Goal: Information Seeking & Learning: Learn about a topic

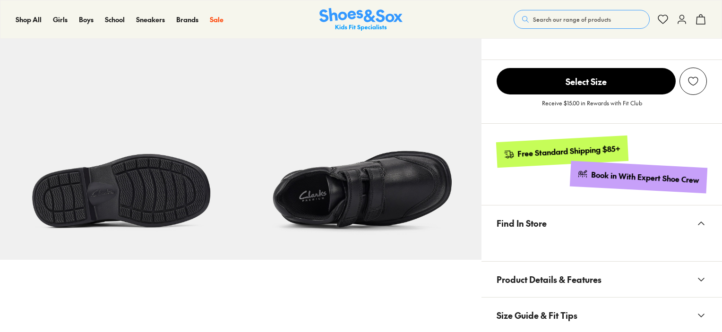
click at [549, 293] on span "Product Details & Features" at bounding box center [549, 280] width 105 height 28
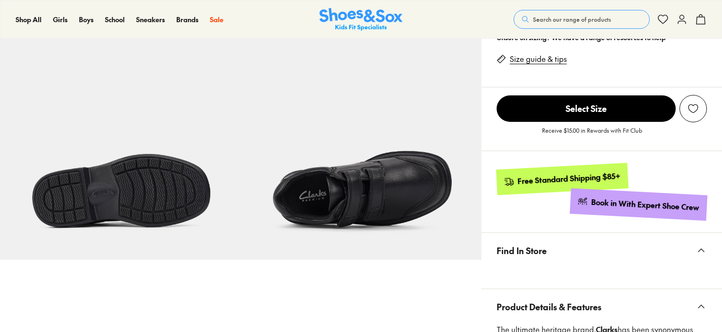
scroll to position [565, 0]
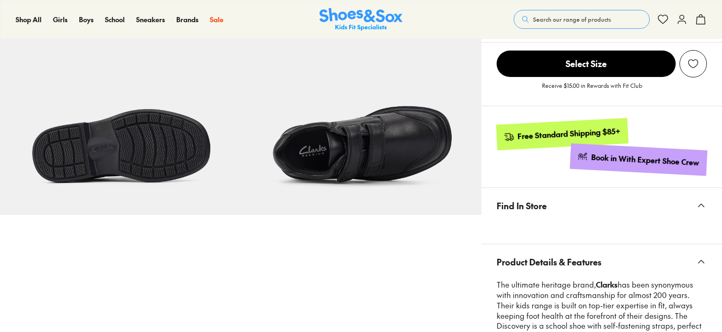
select select "*"
drag, startPoint x: 643, startPoint y: 266, endPoint x: 641, endPoint y: 259, distance: 6.4
click at [642, 262] on button "Product Details & Features" at bounding box center [602, 261] width 241 height 35
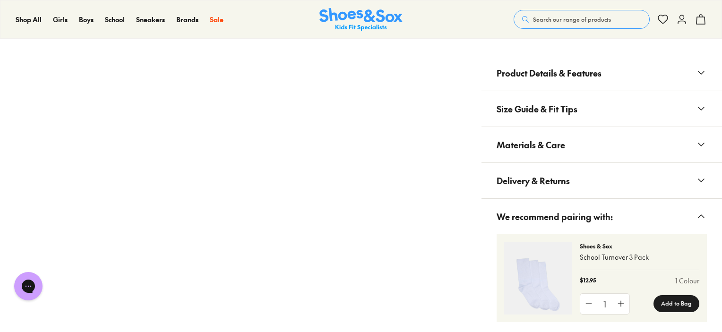
scroll to position [0, 0]
click at [543, 136] on span "Materials & Care" at bounding box center [531, 145] width 69 height 28
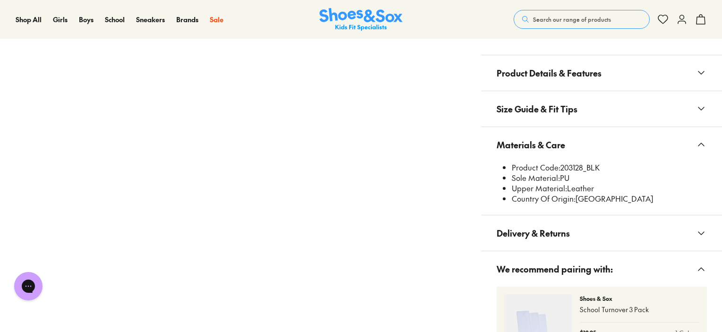
click at [566, 17] on span "Search our range of products" at bounding box center [572, 19] width 78 height 9
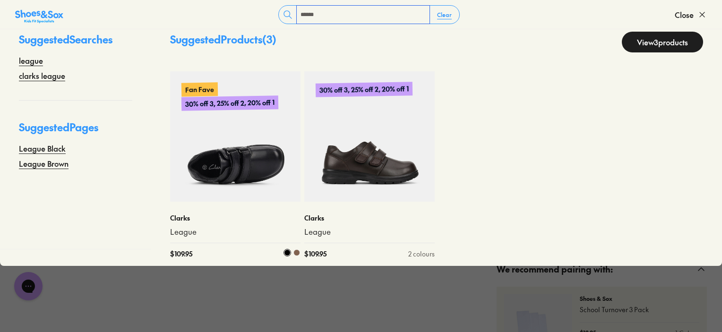
scroll to position [23, 0]
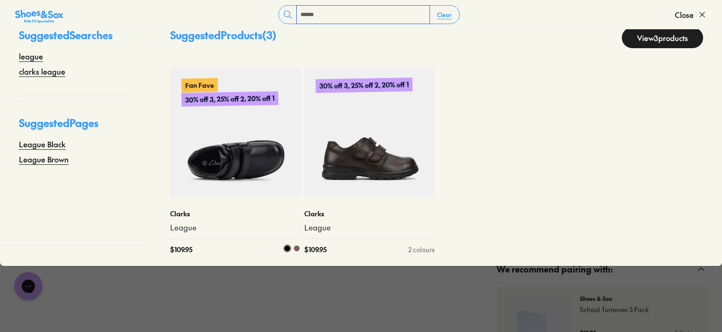
type input "******"
click at [221, 155] on img at bounding box center [235, 132] width 130 height 130
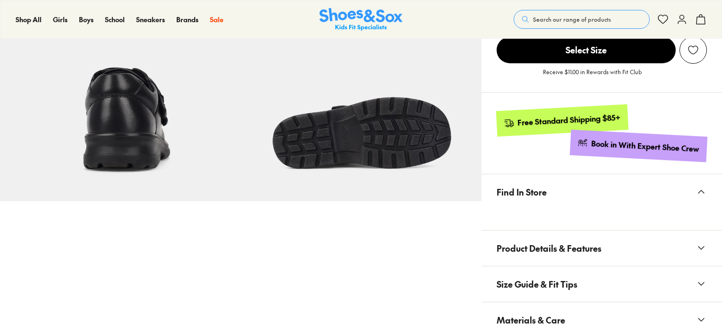
scroll to position [613, 0]
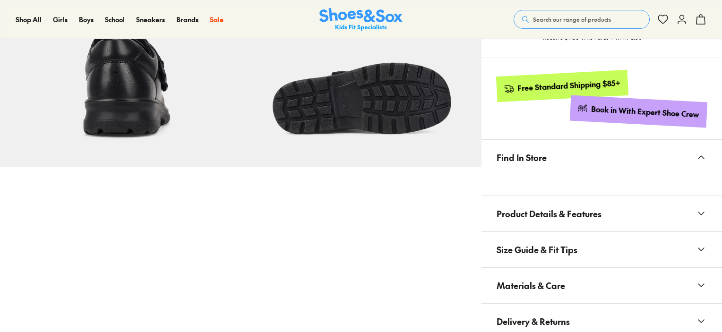
click at [546, 258] on span "Size Guide & Fit Tips" at bounding box center [537, 250] width 81 height 28
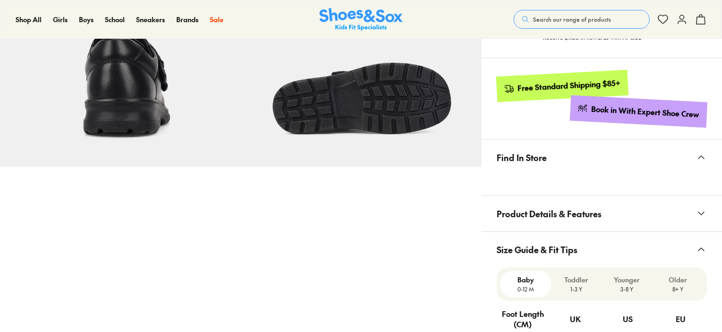
click at [543, 250] on span "Size Guide & Fit Tips" at bounding box center [537, 250] width 81 height 28
select select "*"
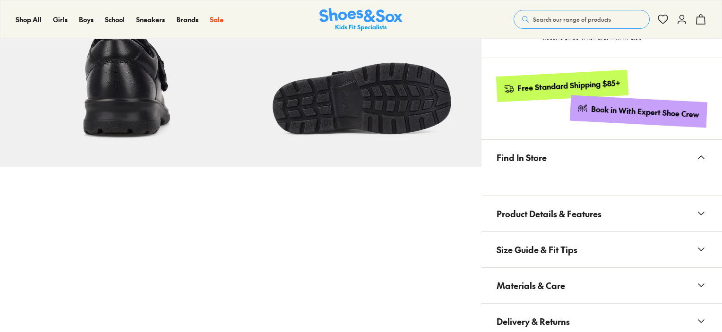
click at [540, 289] on span "Materials & Care" at bounding box center [531, 286] width 69 height 28
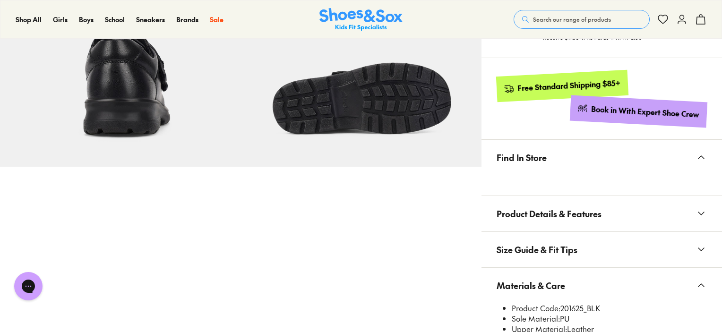
scroll to position [0, 0]
